Goal: Check status: Check status

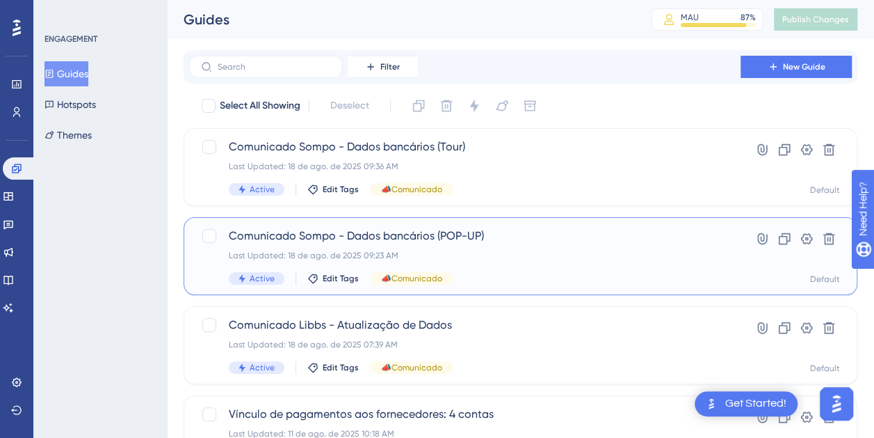
click at [540, 259] on div "Last Updated: 18 de ago. de 2025 09:23 AM" at bounding box center [465, 255] width 472 height 11
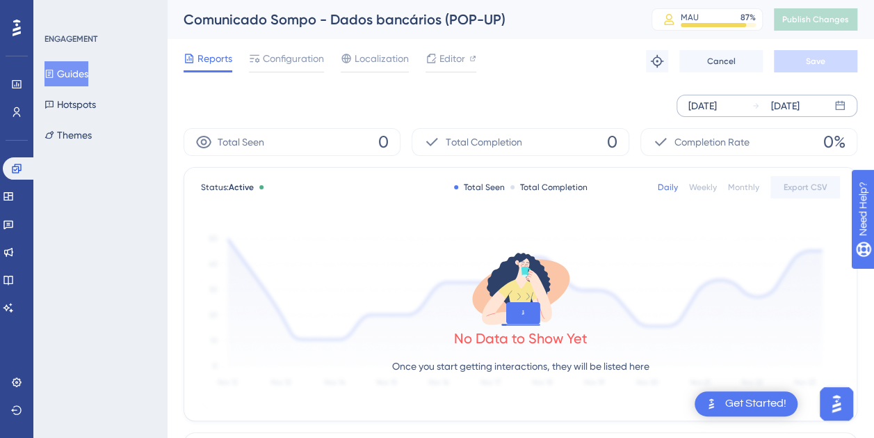
click at [740, 97] on div "[DATE] [DATE]" at bounding box center [767, 106] width 181 height 22
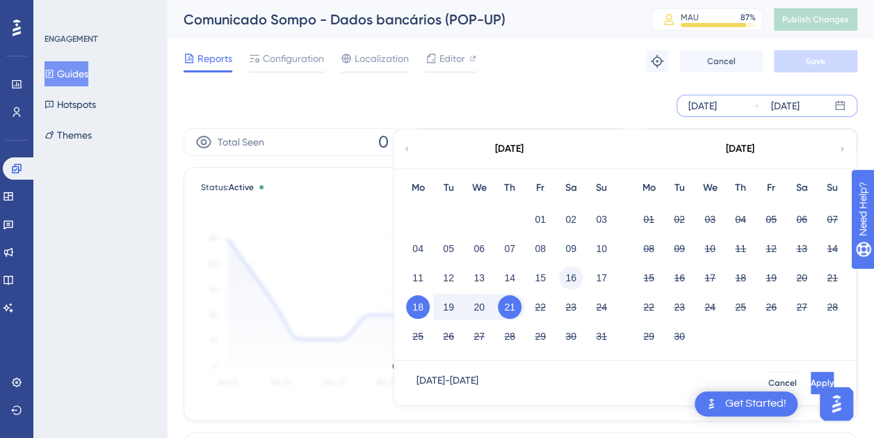
click at [566, 280] on button "16" at bounding box center [571, 278] width 24 height 24
click at [810, 378] on span "Apply" at bounding box center [821, 382] width 23 height 11
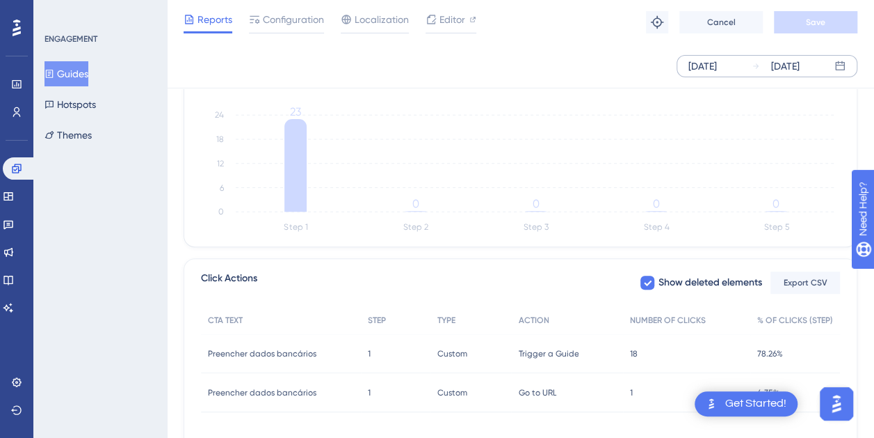
scroll to position [417, 0]
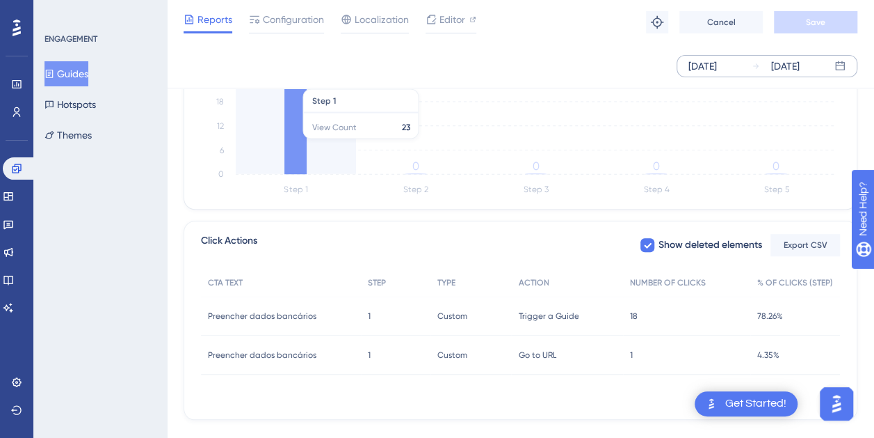
click at [292, 142] on icon at bounding box center [296, 127] width 22 height 93
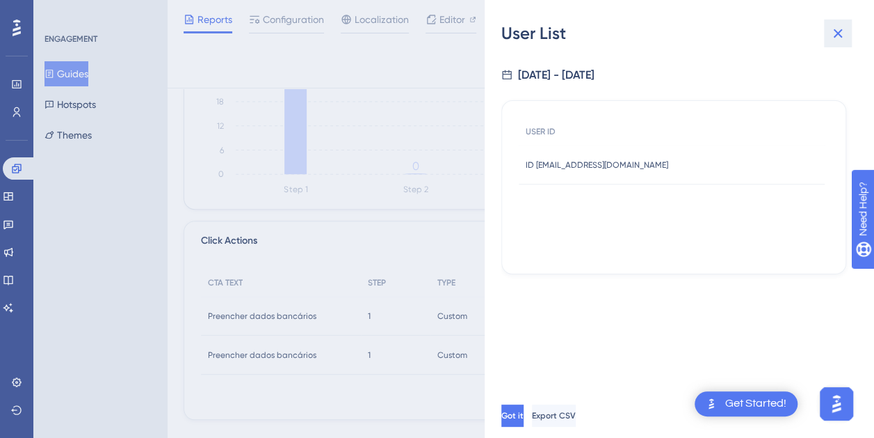
click at [845, 26] on icon at bounding box center [838, 33] width 17 height 17
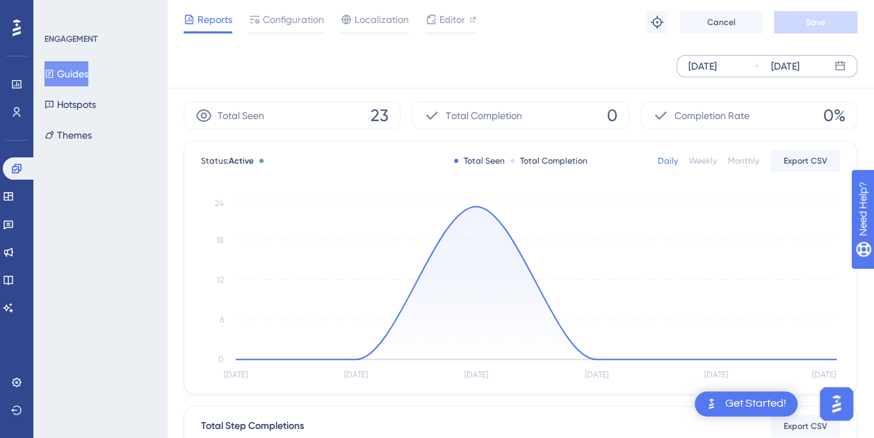
scroll to position [0, 0]
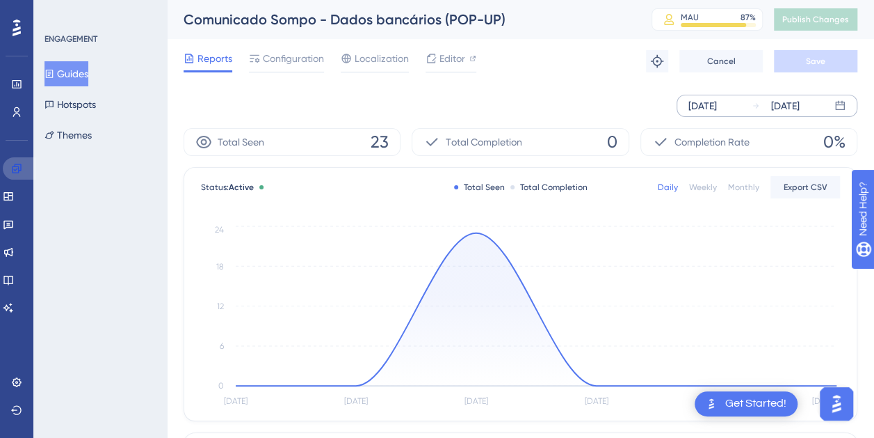
click at [12, 166] on icon at bounding box center [16, 168] width 11 height 11
